Goal: Task Accomplishment & Management: Complete application form

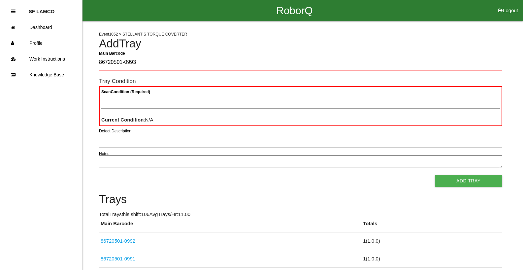
type Barcode "86720501-0993"
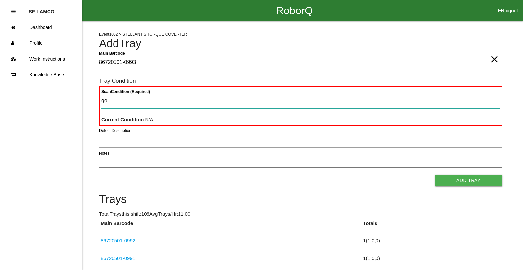
type Condition "goo"
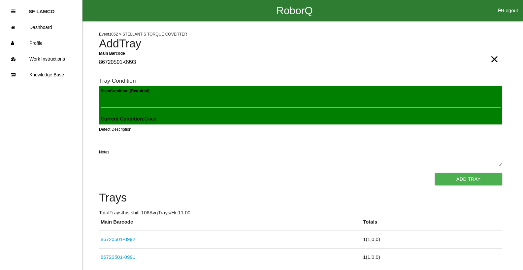
click at [435, 173] on button "Add Tray" at bounding box center [468, 179] width 67 height 12
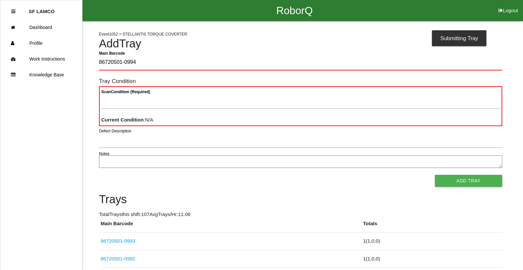
type Barcode "86720501-0994"
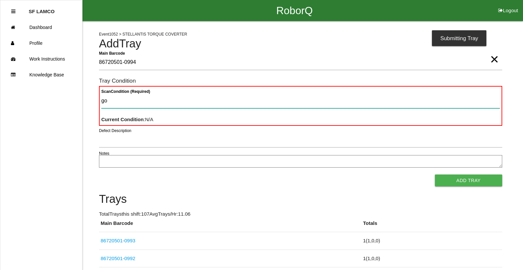
type Condition "goo"
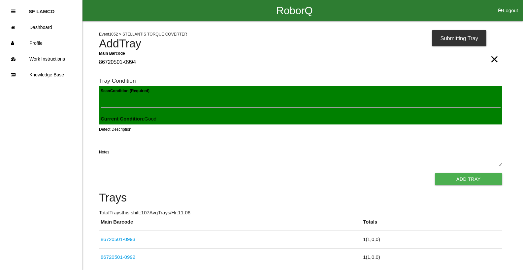
click at [435, 173] on button "Add Tray" at bounding box center [468, 179] width 67 height 12
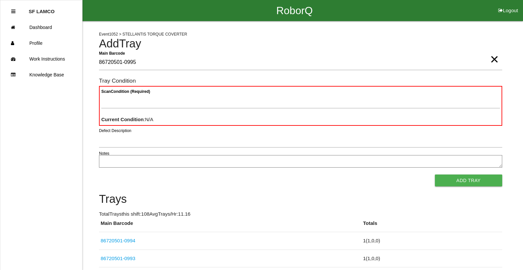
type Barcode "86720501-0995"
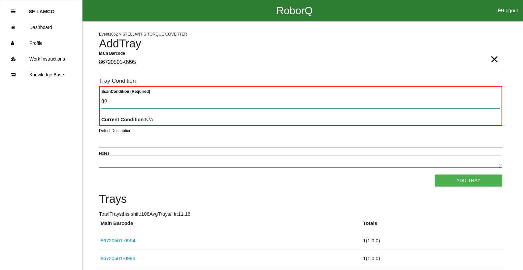
type Condition "goo"
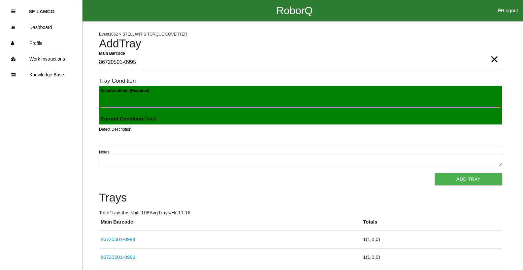
click at [435, 173] on button "Add Tray" at bounding box center [468, 179] width 67 height 12
